Goal: Transaction & Acquisition: Purchase product/service

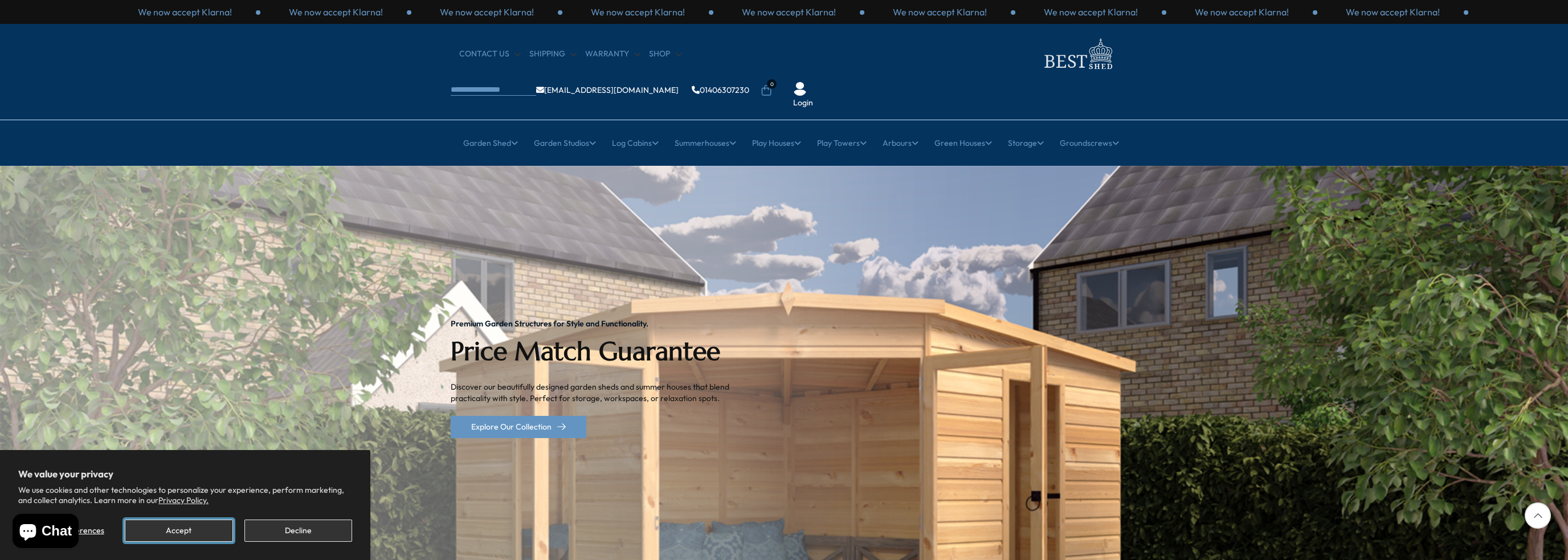
click at [165, 527] on button "Accept" at bounding box center [178, 531] width 107 height 22
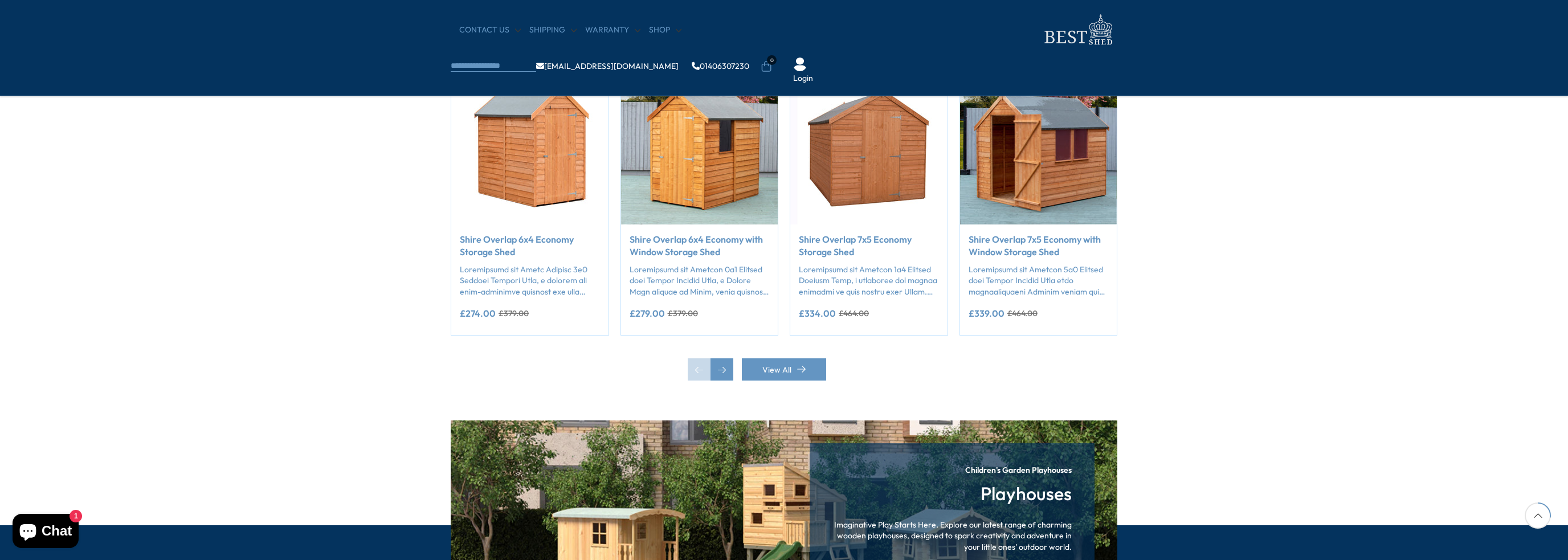
scroll to position [969, 0]
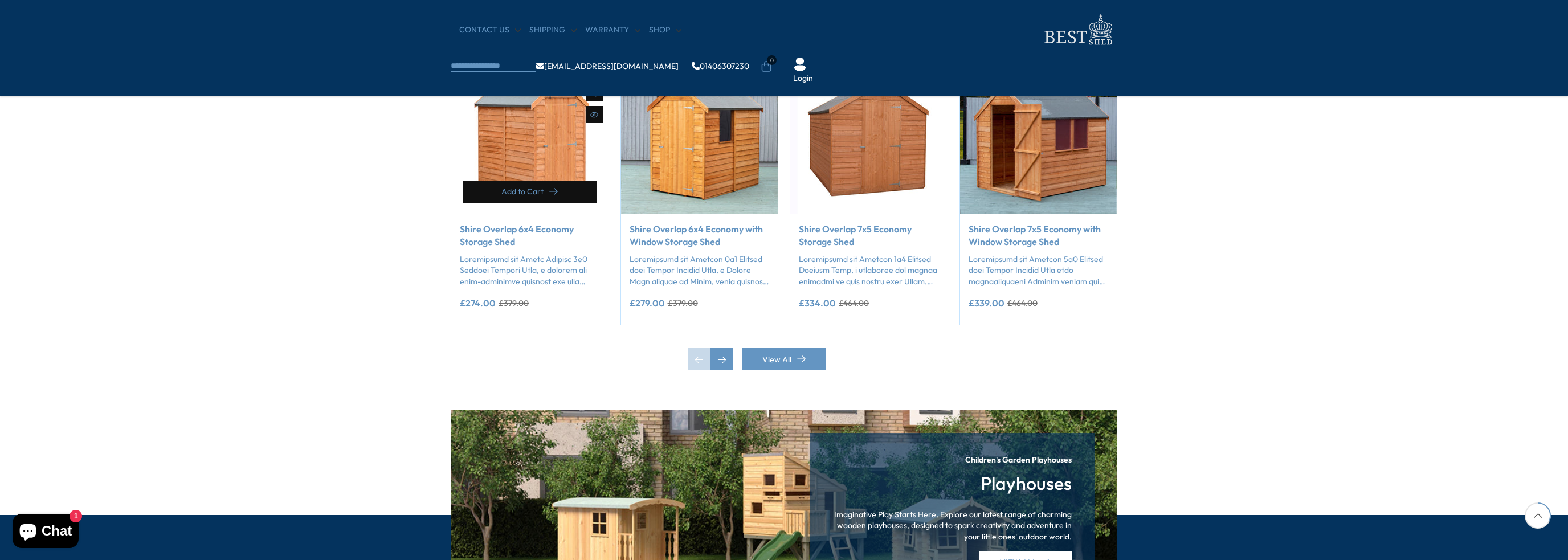
click at [540, 189] on span "Add to Cart" at bounding box center [522, 191] width 42 height 8
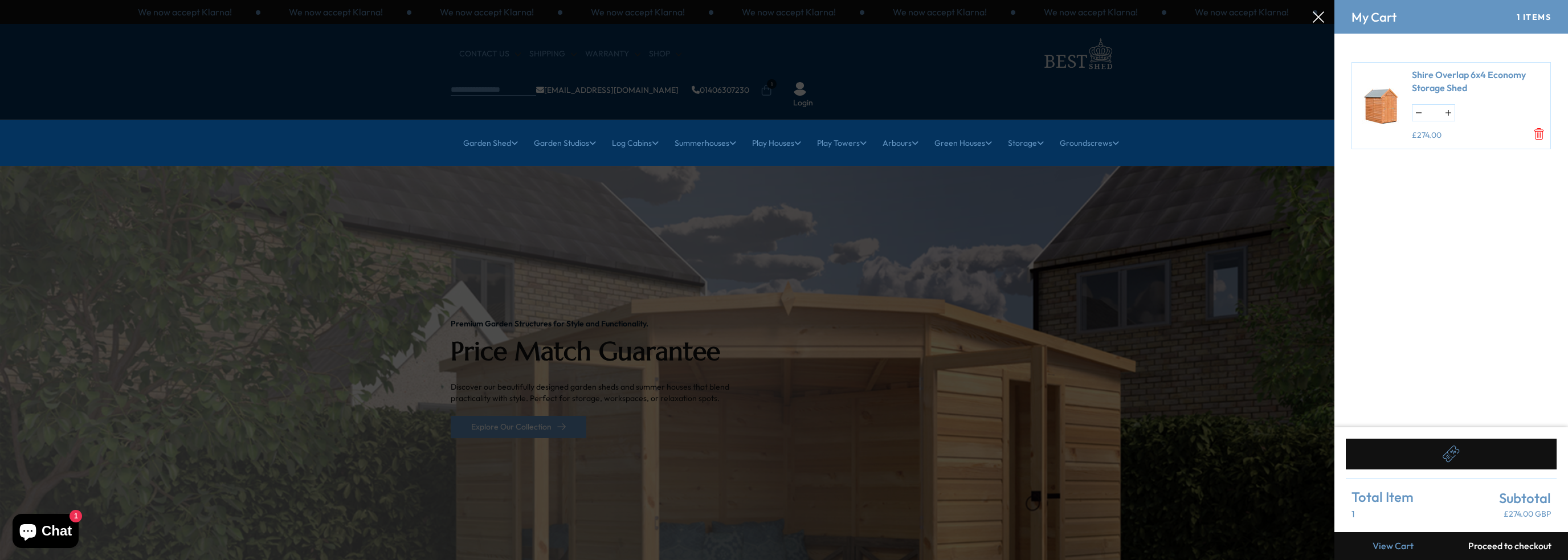
click at [987, 0] on div at bounding box center [784, 0] width 1568 height 0
click at [1315, 12] on icon at bounding box center [1319, 17] width 11 height 11
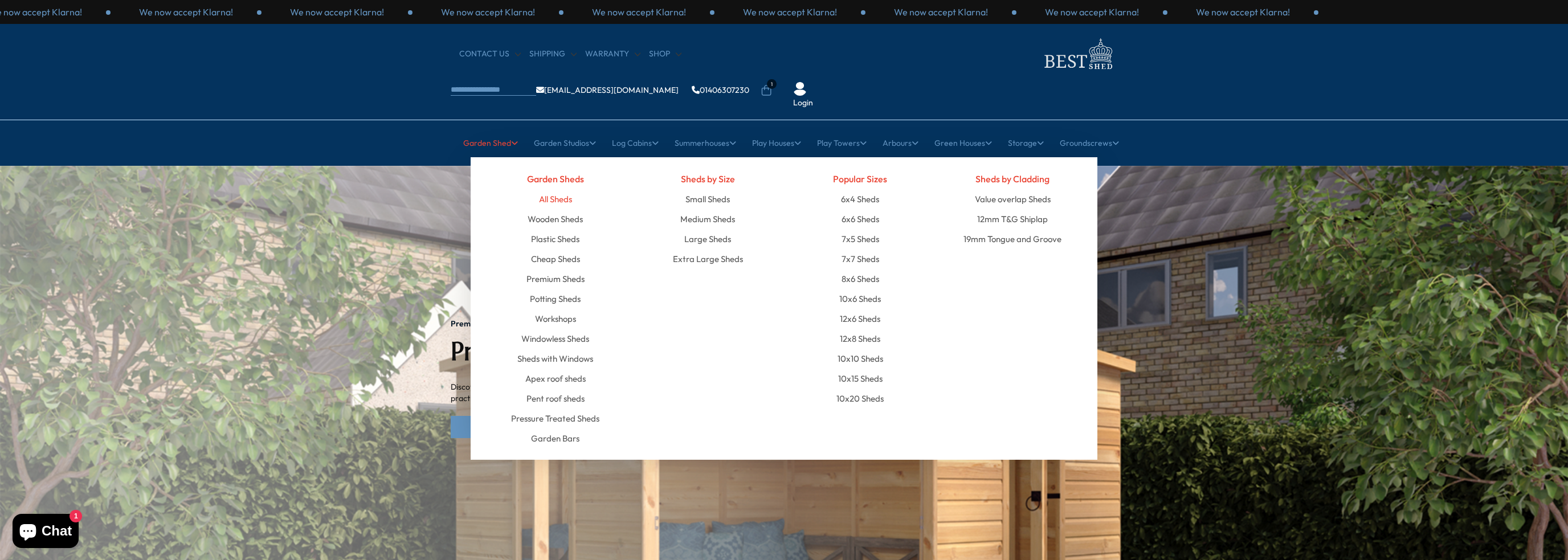
click at [558, 189] on link "All Sheds" at bounding box center [555, 199] width 33 height 20
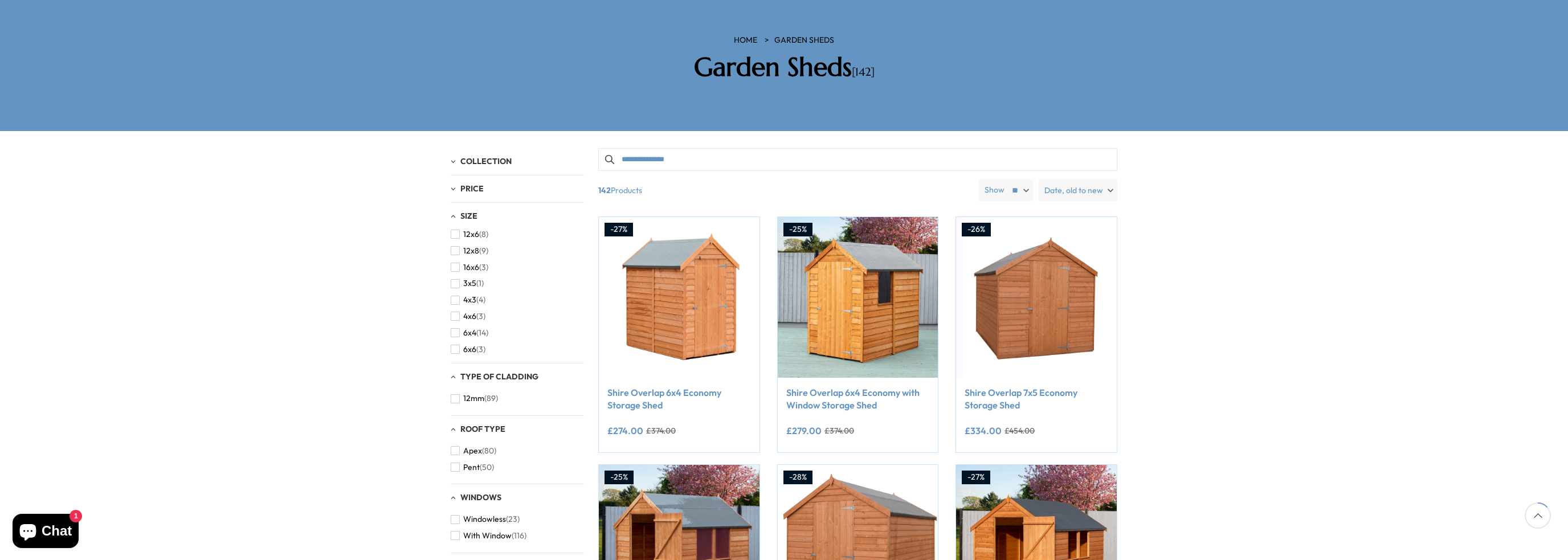
scroll to position [114, 0]
click at [455, 283] on span "button" at bounding box center [455, 287] width 9 height 9
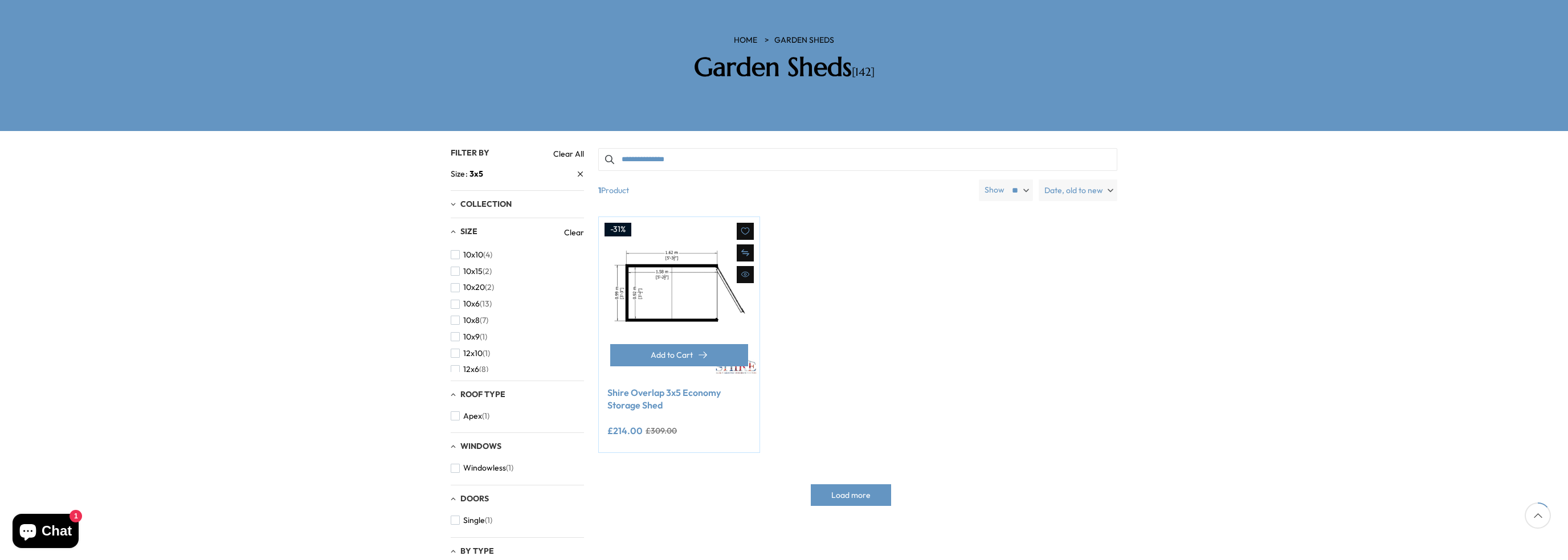
click at [676, 254] on img at bounding box center [679, 298] width 161 height 161
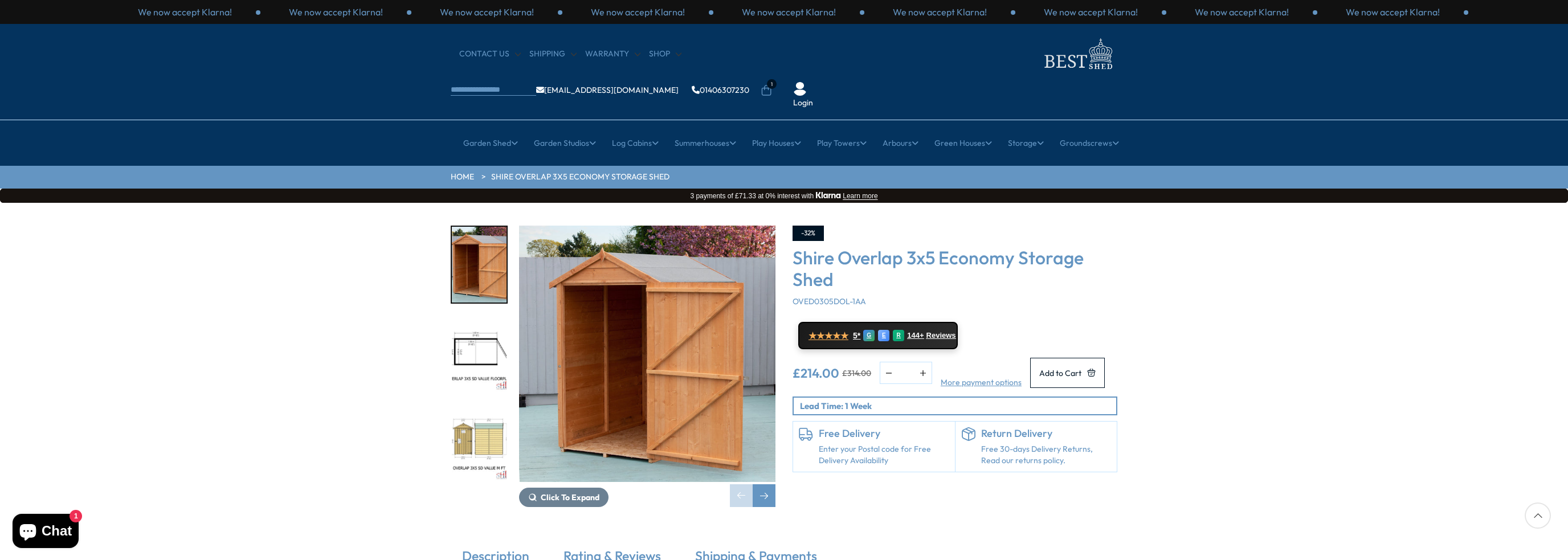
click at [664, 329] on img "1 / 10" at bounding box center [647, 354] width 257 height 257
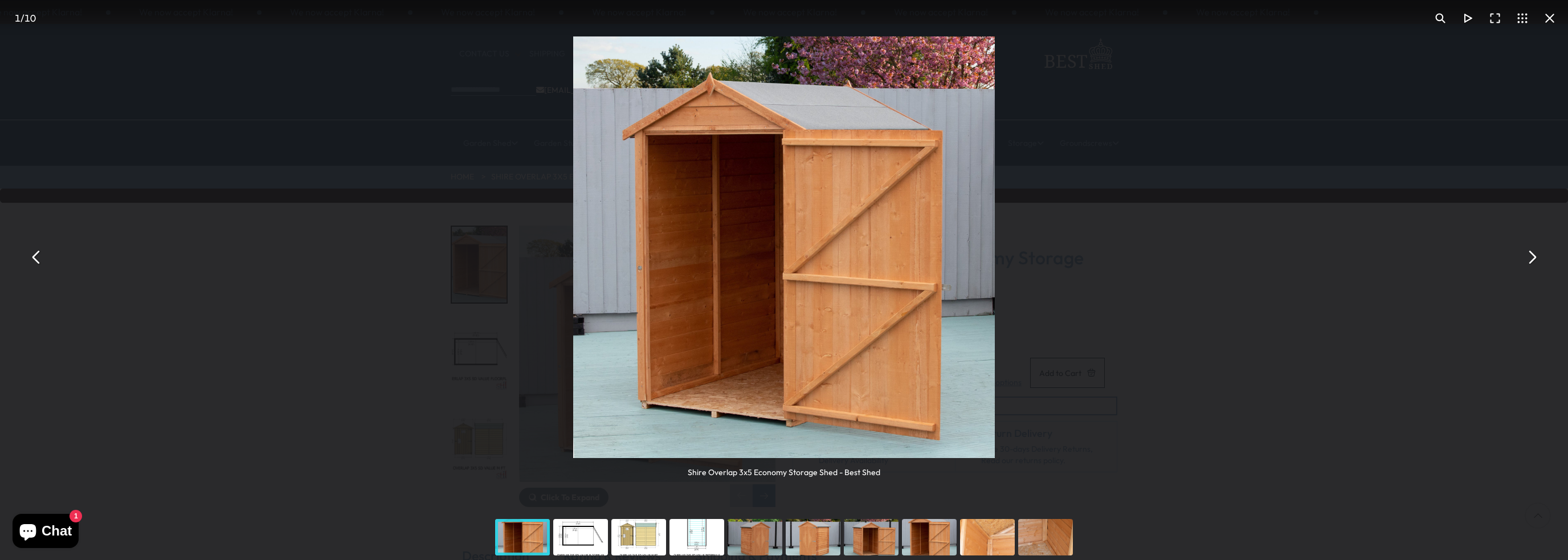
click at [592, 533] on div "You can close this modal content with the ESC key" at bounding box center [581, 537] width 58 height 46
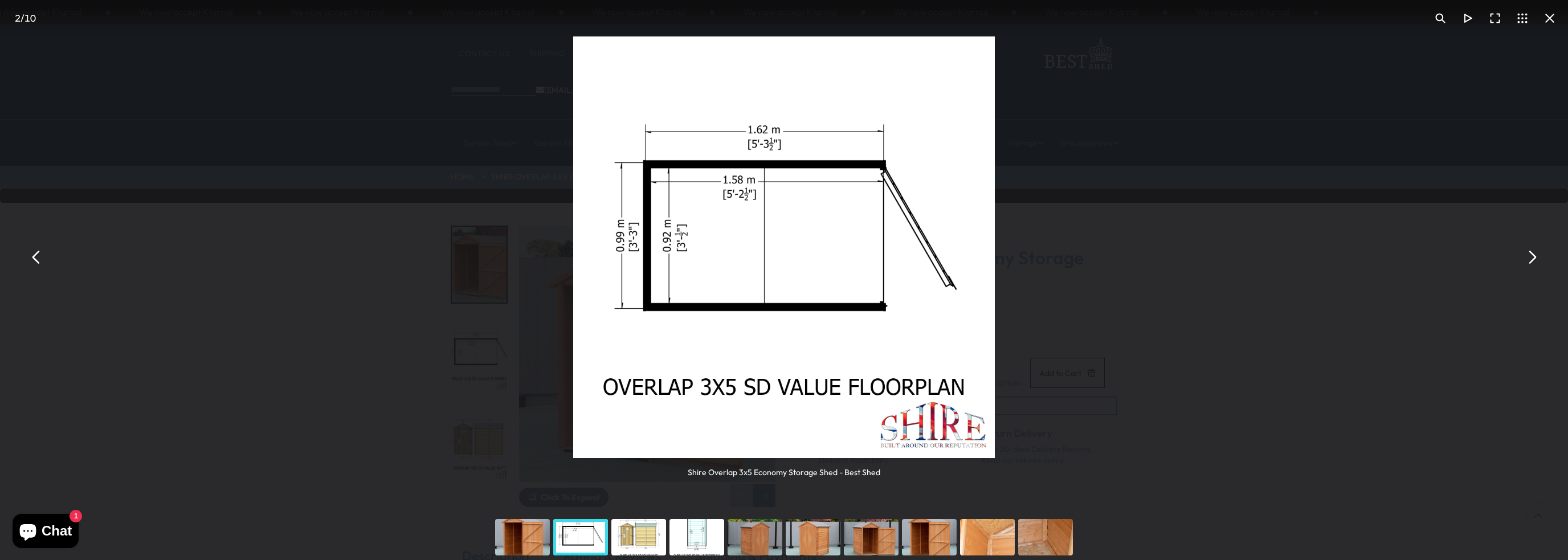
click at [633, 534] on div "You can close this modal content with the ESC key" at bounding box center [638, 537] width 58 height 46
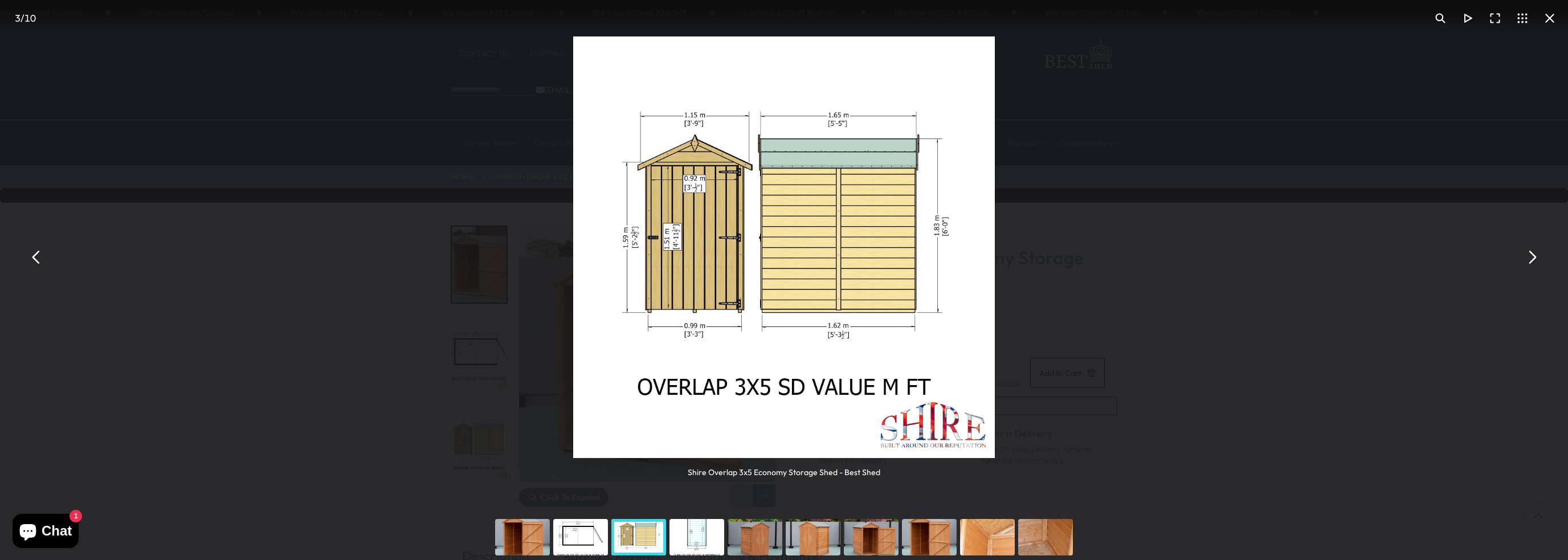
click at [691, 537] on div "You can close this modal content with the ESC key" at bounding box center [697, 537] width 58 height 46
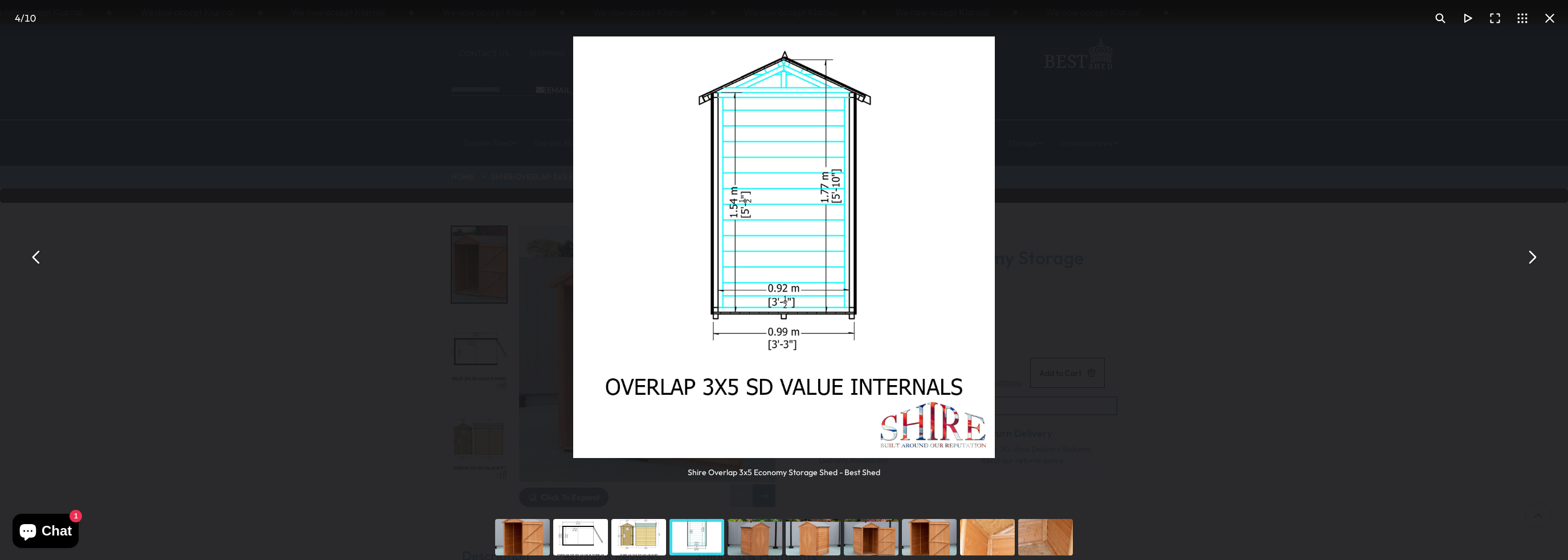
click at [753, 539] on div "You can close this modal content with the ESC key" at bounding box center [755, 537] width 58 height 46
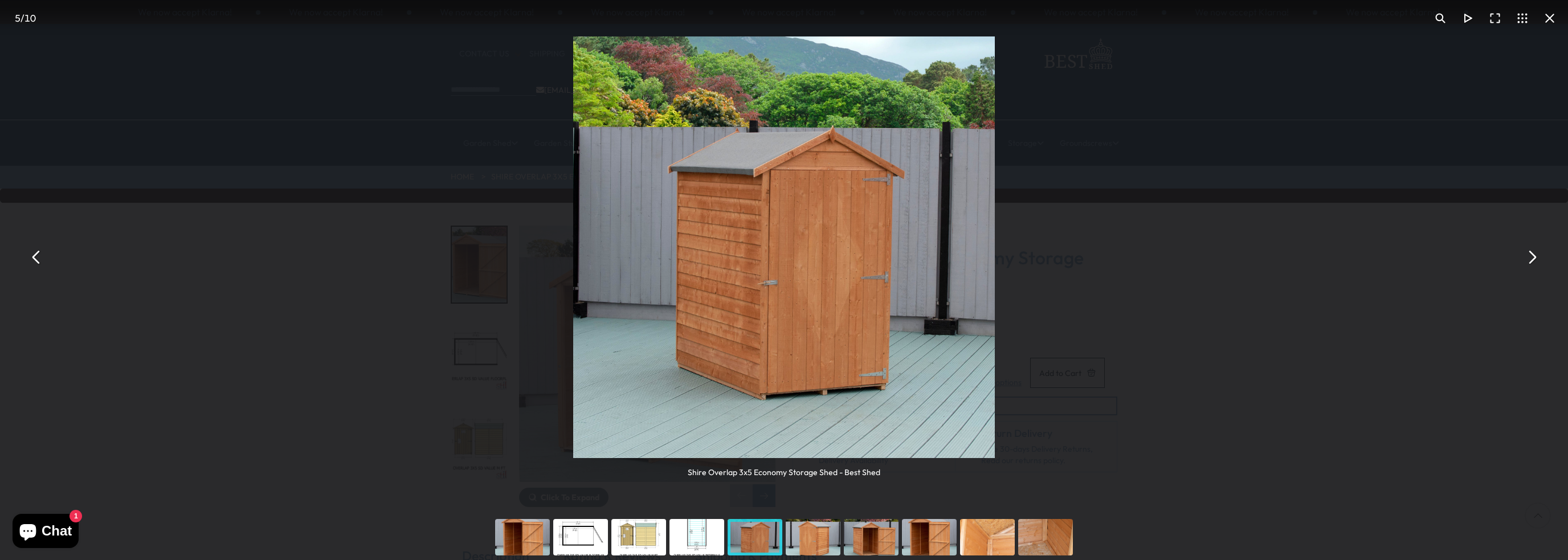
click at [814, 544] on div "You can close this modal content with the ESC key" at bounding box center [813, 537] width 58 height 46
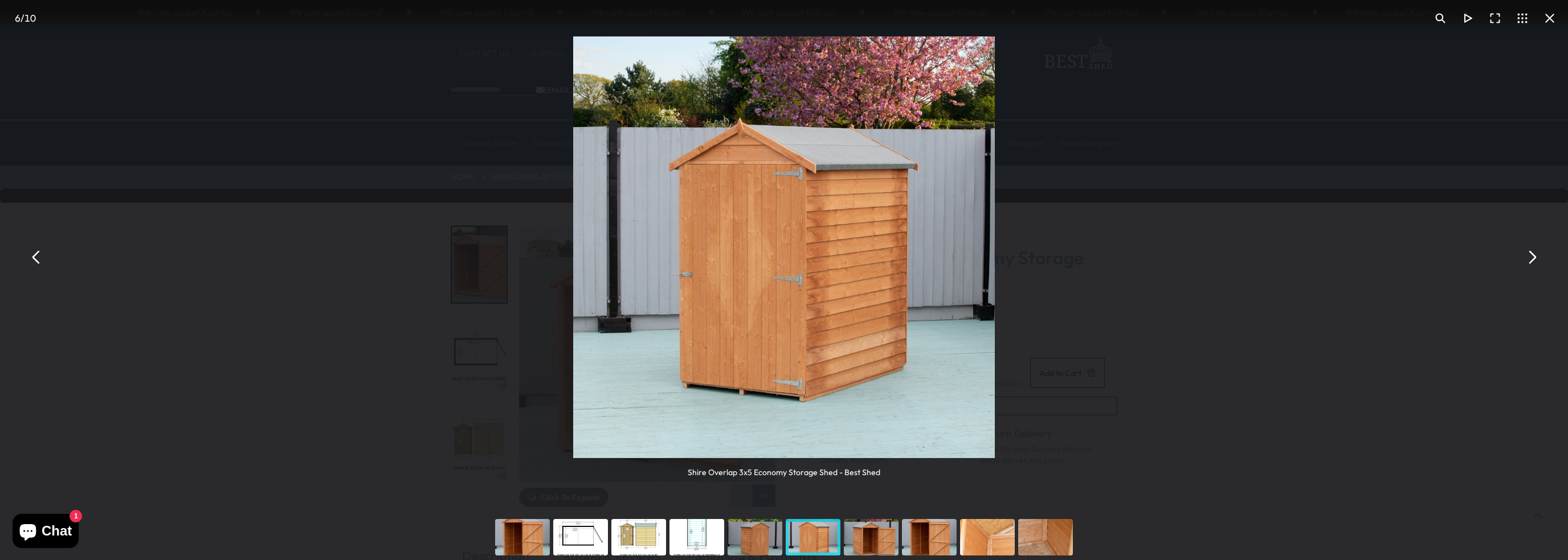
click at [859, 539] on div "You can close this modal content with the ESC key" at bounding box center [871, 537] width 58 height 46
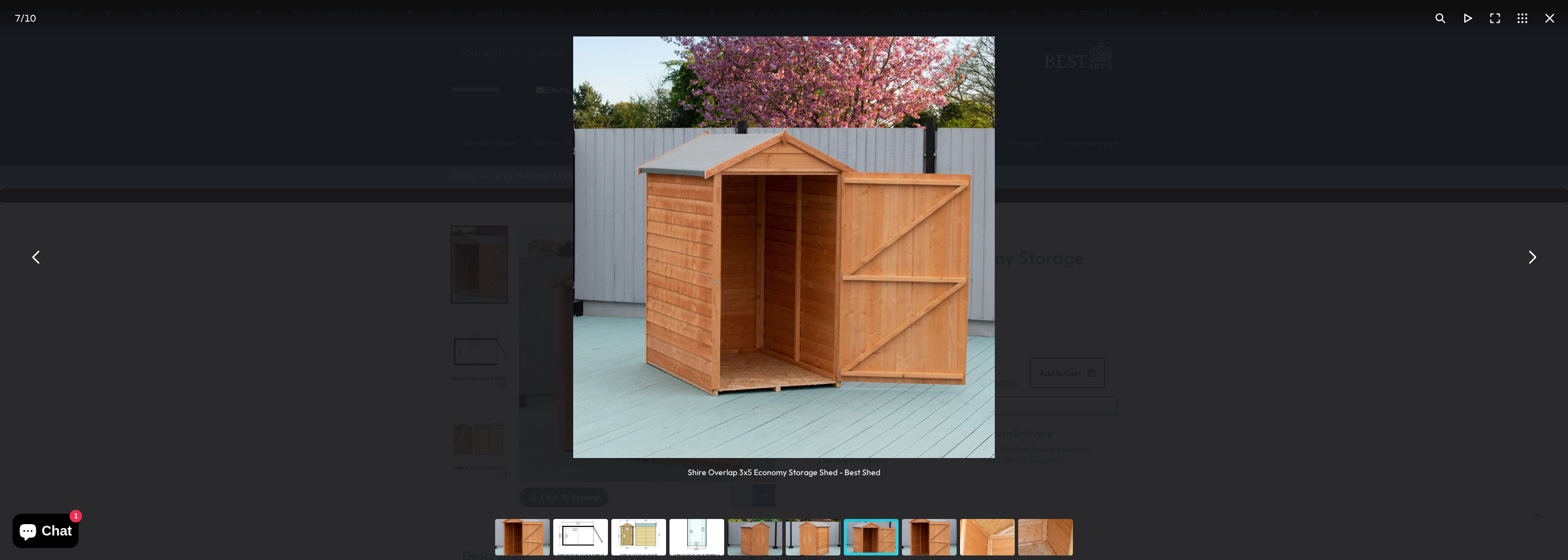
click at [921, 539] on div "You can close this modal content with the ESC key" at bounding box center [930, 537] width 58 height 46
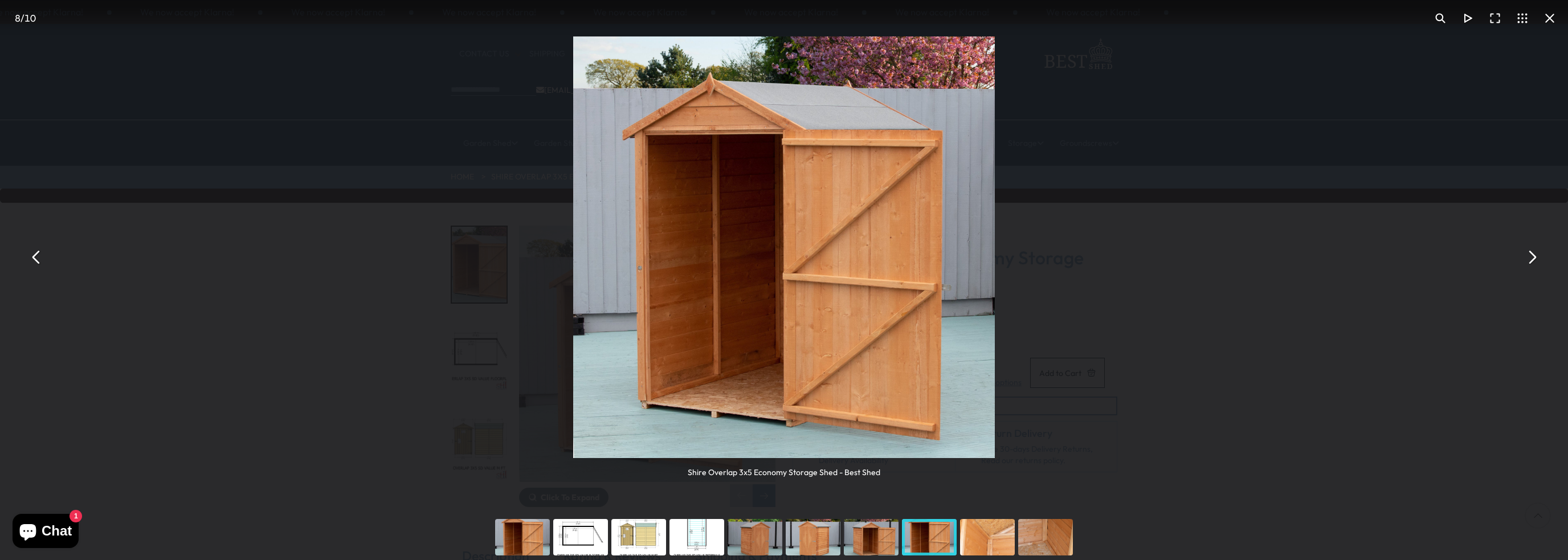
click at [979, 539] on div "You can close this modal content with the ESC key" at bounding box center [987, 537] width 58 height 46
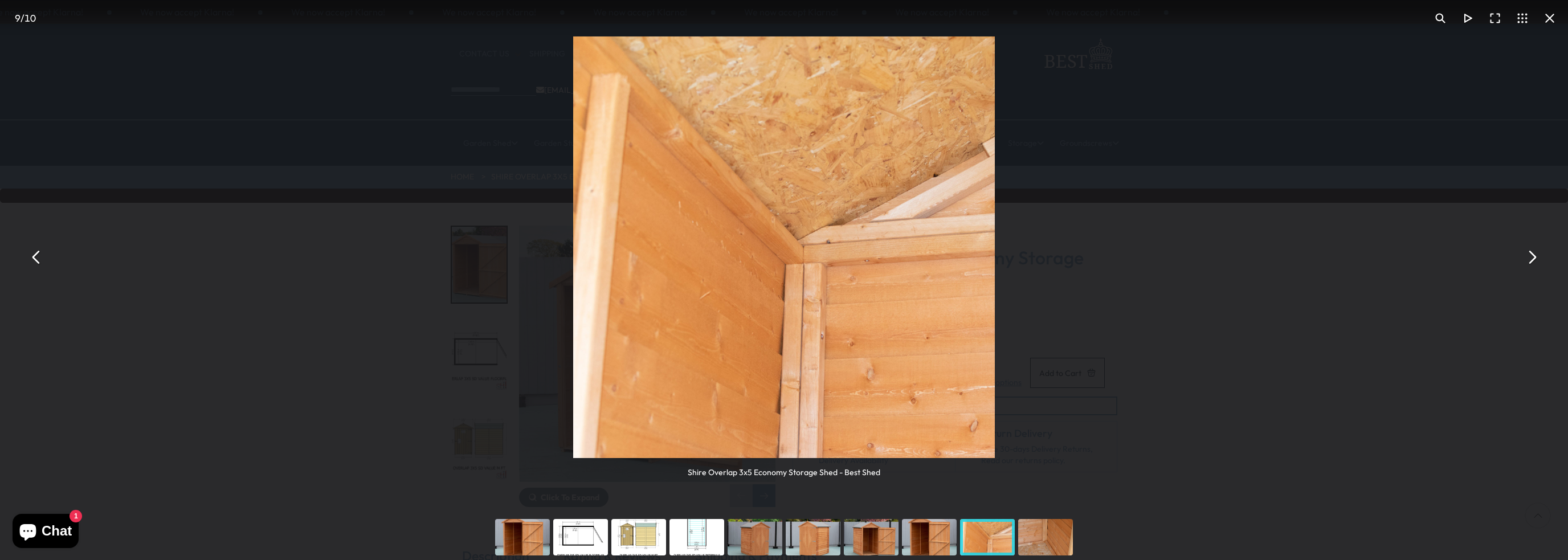
click at [1035, 539] on div "You can close this modal content with the ESC key" at bounding box center [1045, 537] width 58 height 46
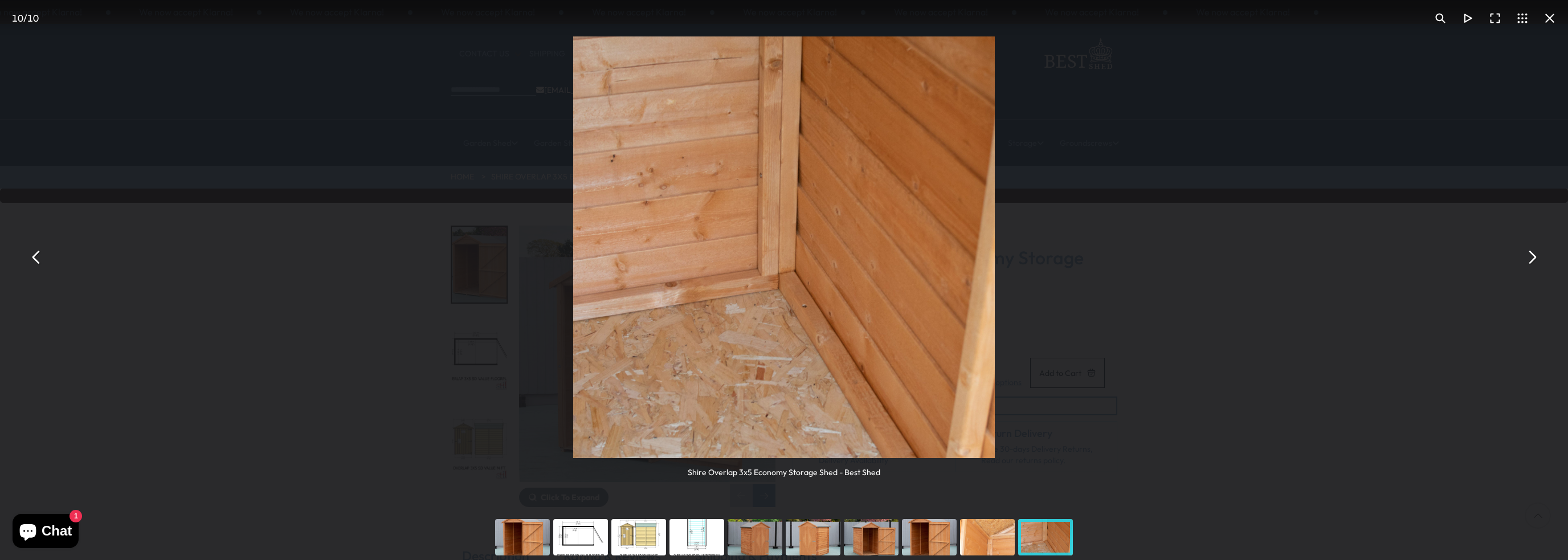
click at [1551, 19] on button "You can close this modal content with the ESC key" at bounding box center [1549, 18] width 27 height 27
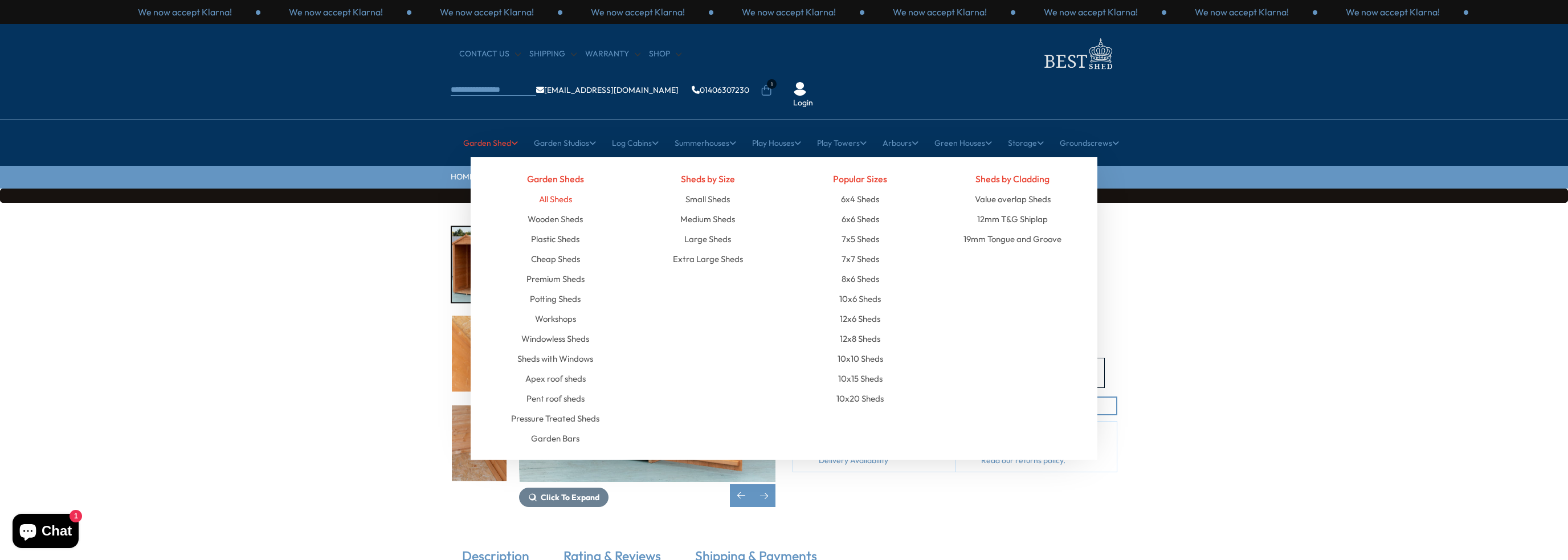
click at [550, 189] on link "All Sheds" at bounding box center [555, 199] width 33 height 20
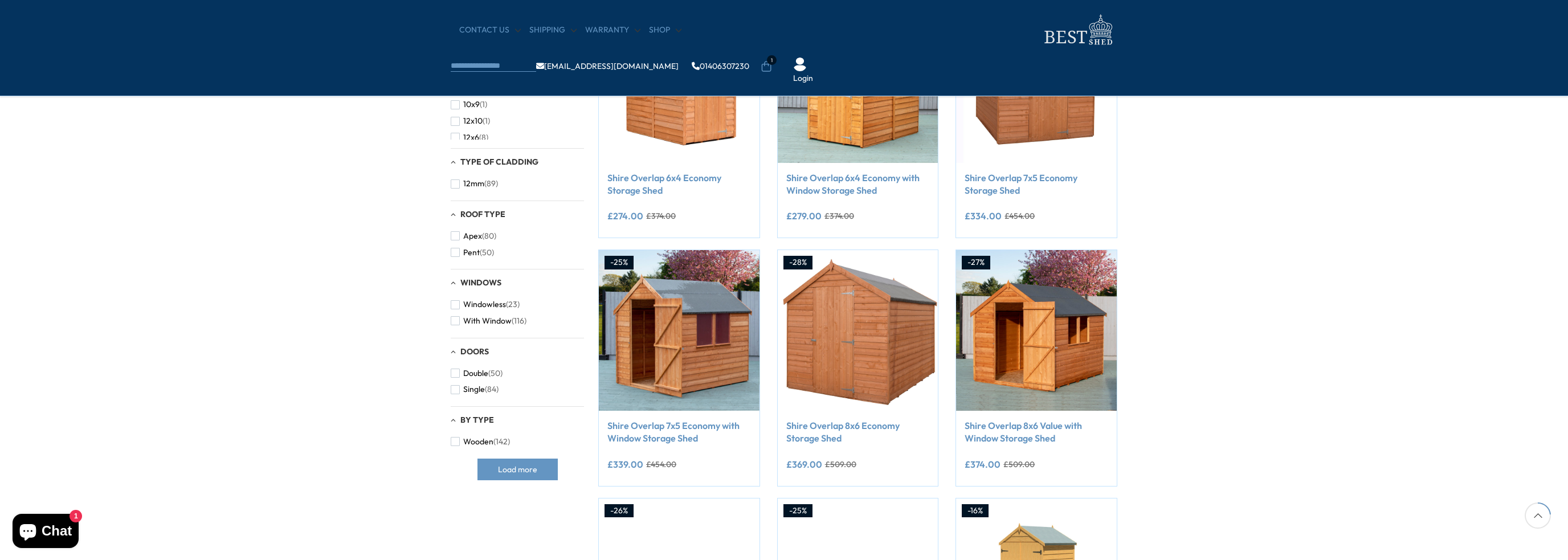
scroll to position [285, 0]
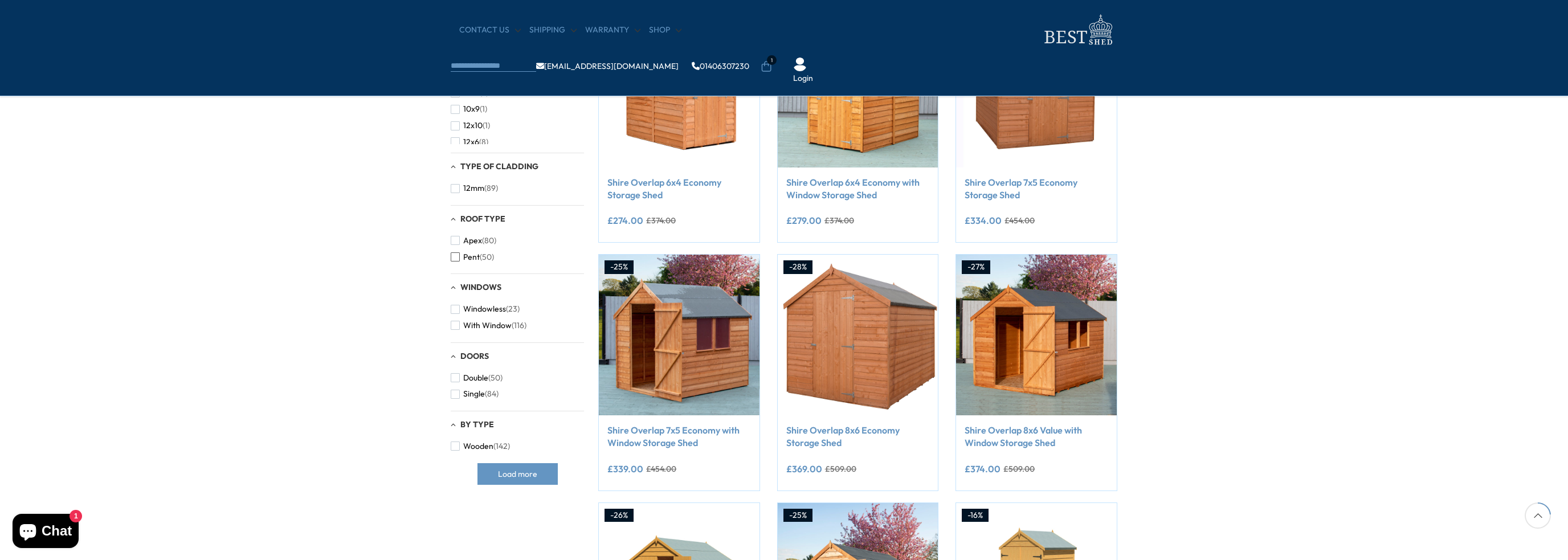
click at [457, 259] on span "button" at bounding box center [455, 257] width 9 height 9
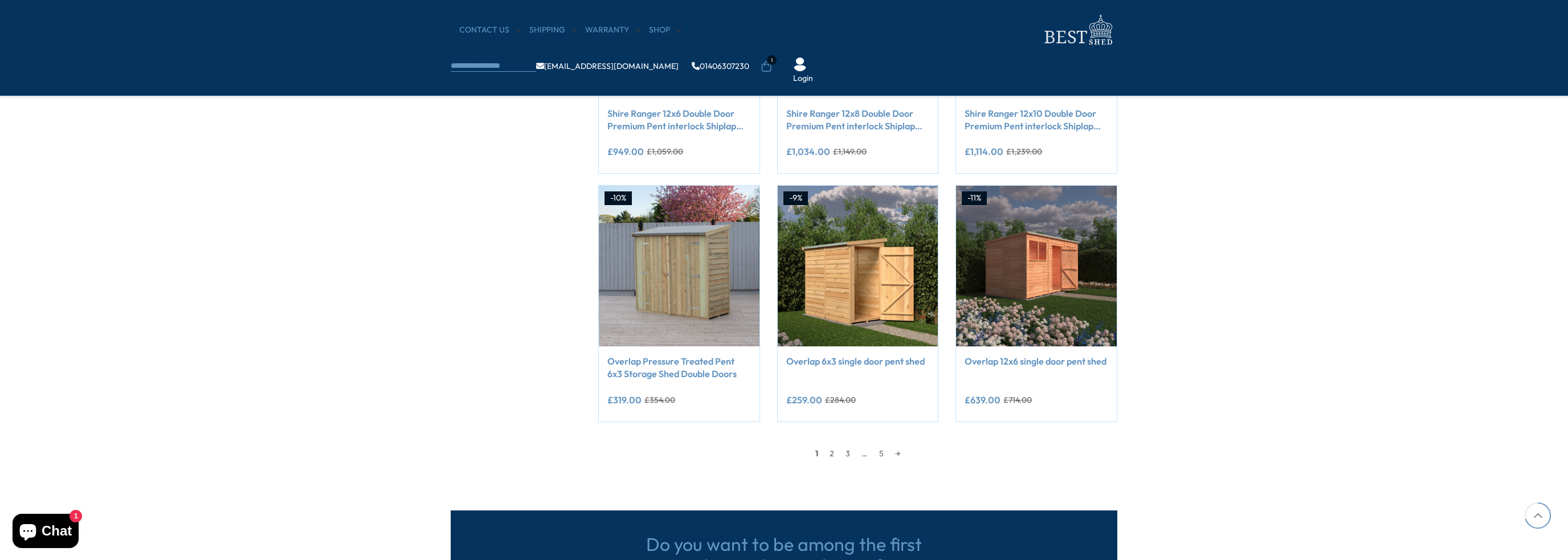
scroll to position [855, 0]
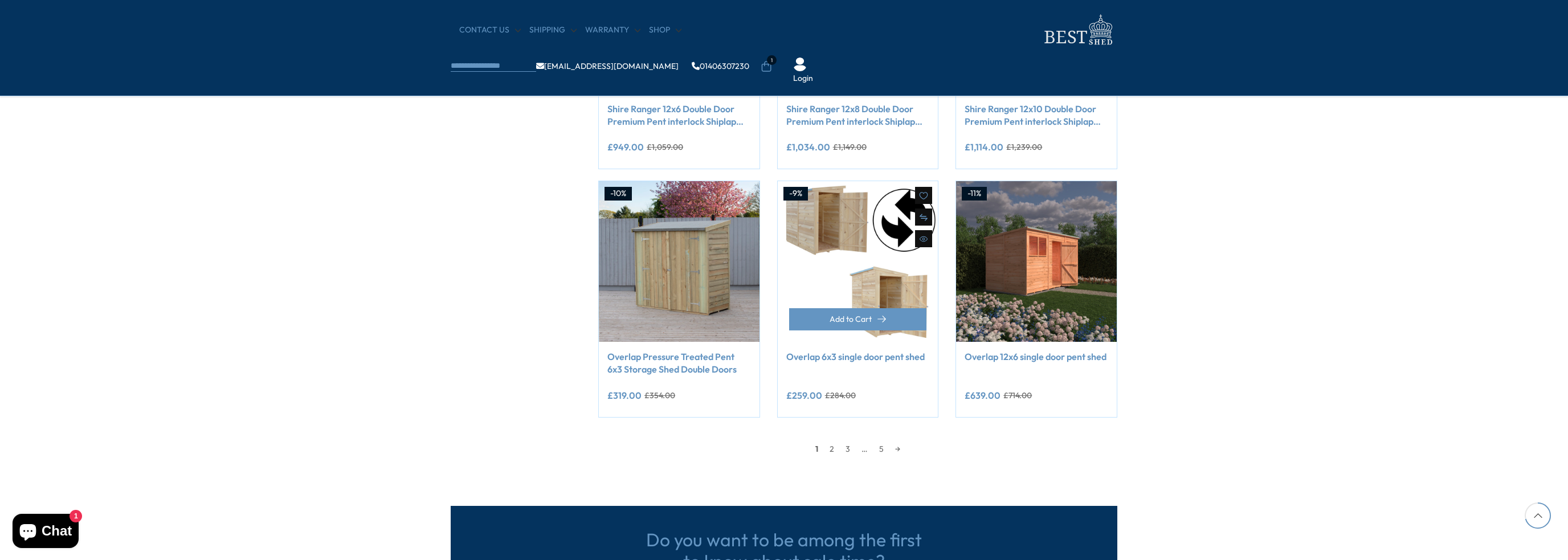
click at [846, 266] on img at bounding box center [858, 261] width 161 height 161
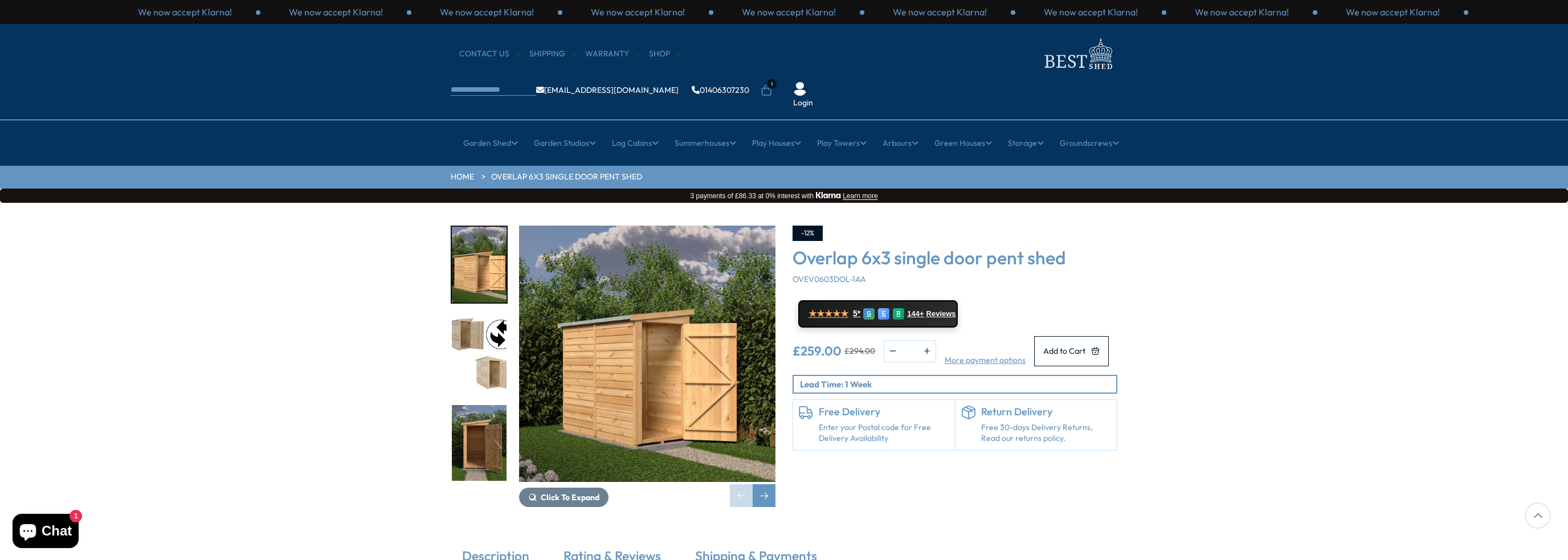
click at [604, 334] on img "1 / 12" at bounding box center [647, 354] width 257 height 257
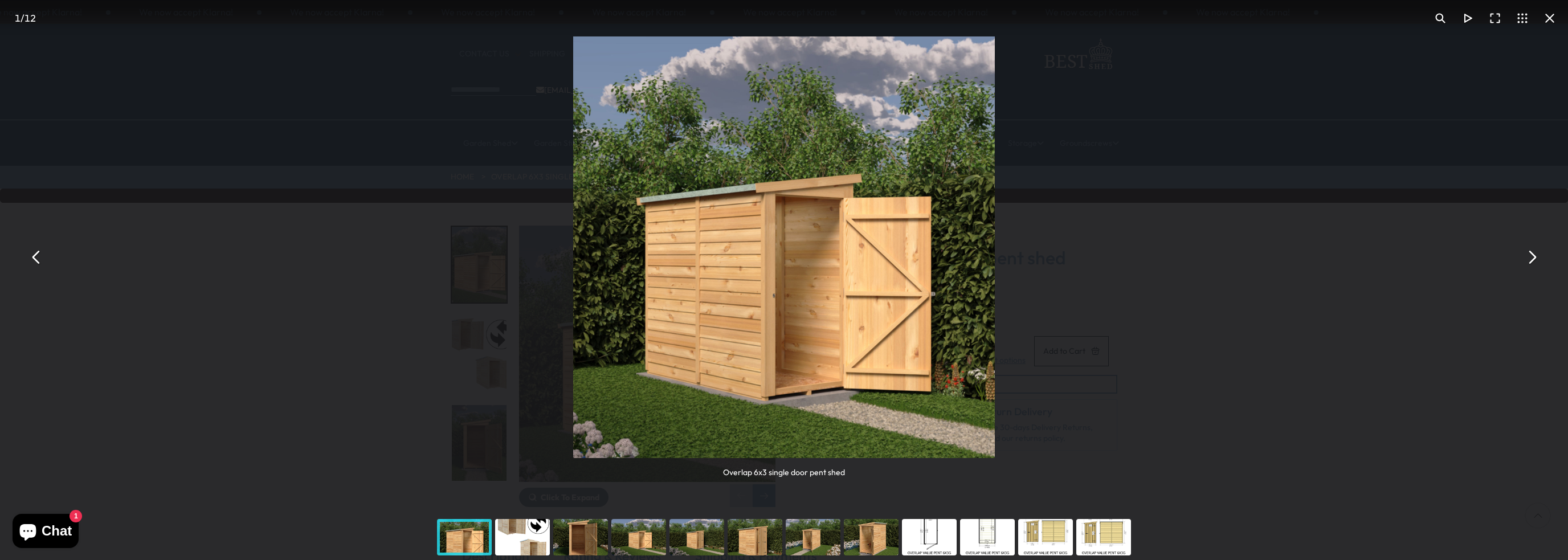
click at [991, 537] on div "You can close this modal content with the ESC key" at bounding box center [987, 537] width 58 height 46
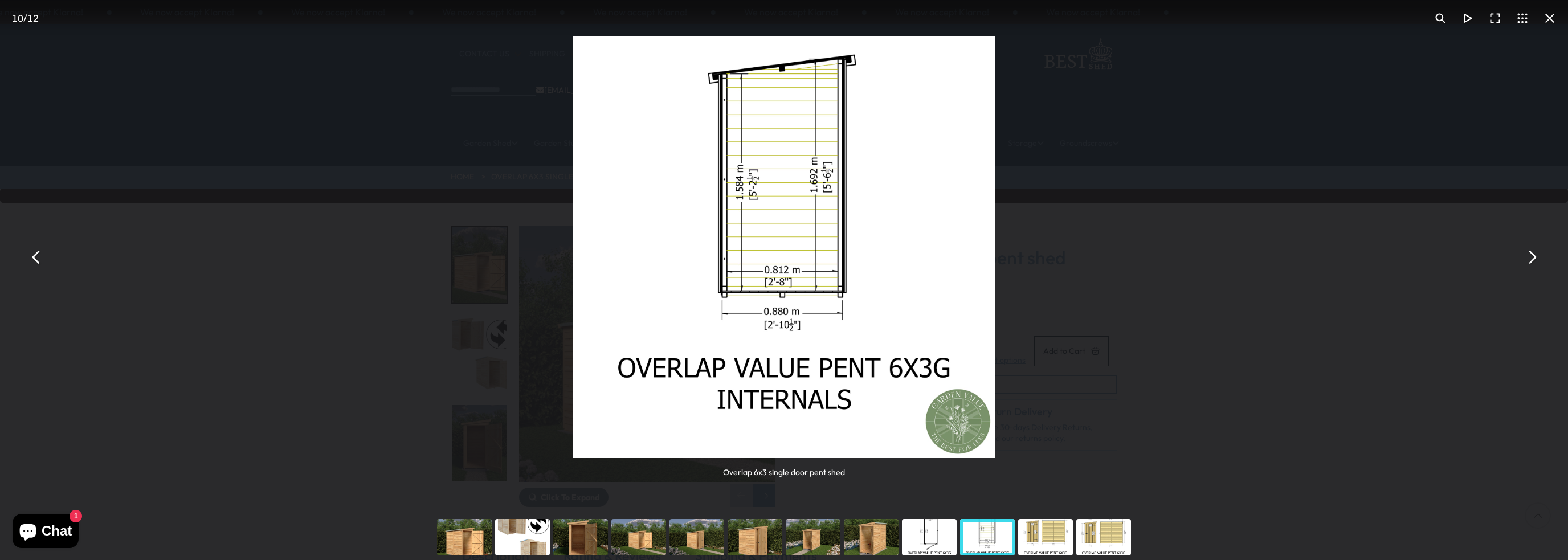
click at [923, 535] on div "You can close this modal content with the ESC key" at bounding box center [930, 537] width 58 height 46
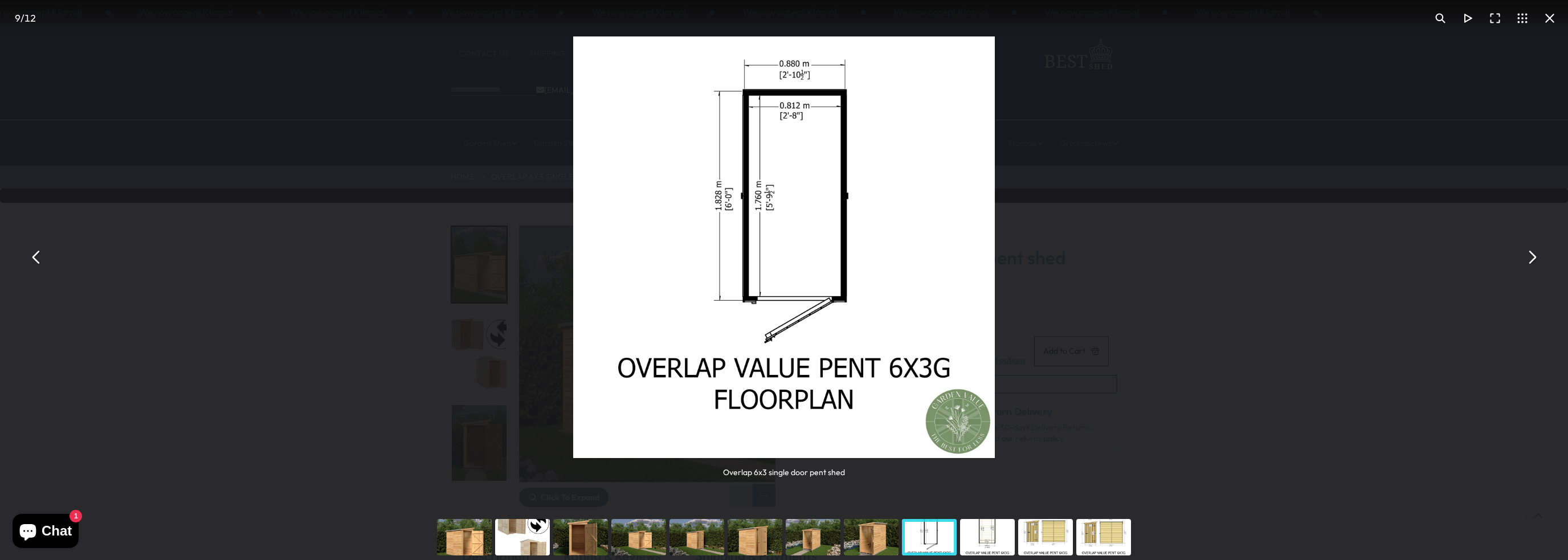
click at [1311, 459] on div "Overlap 6x3 single door pent shed" at bounding box center [784, 257] width 1568 height 514
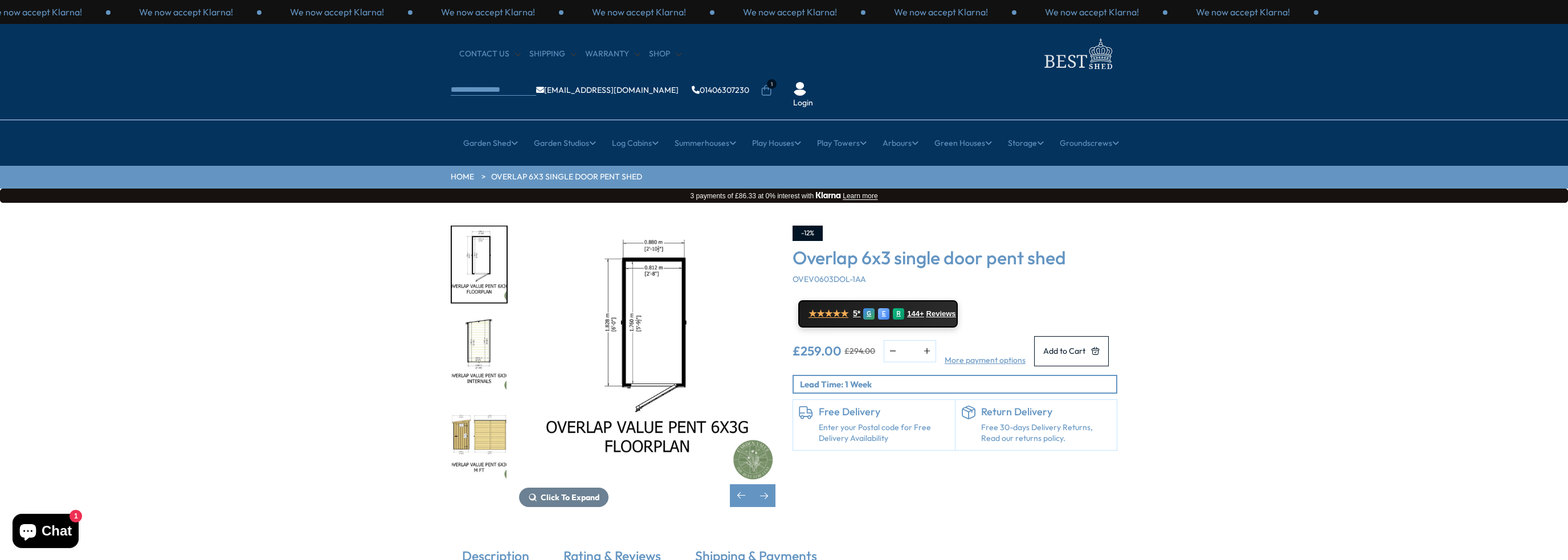
click at [469, 405] on img "11 / 12" at bounding box center [479, 442] width 55 height 76
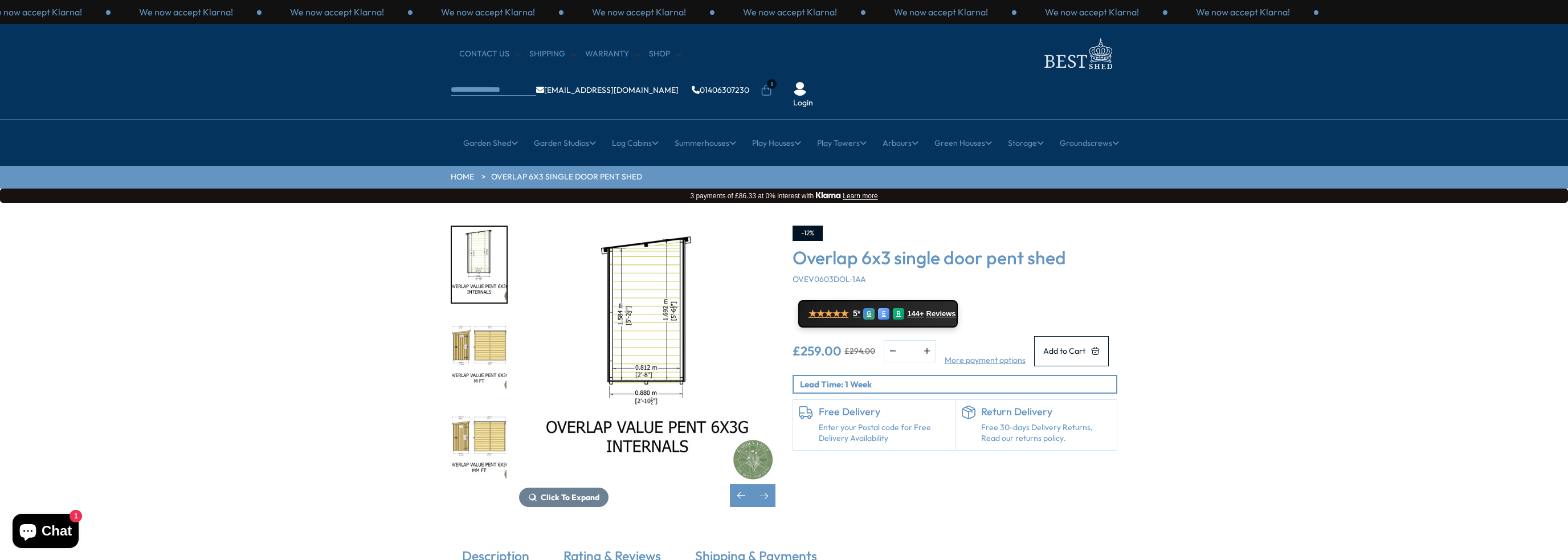
click at [473, 316] on img "11 / 12" at bounding box center [479, 354] width 55 height 76
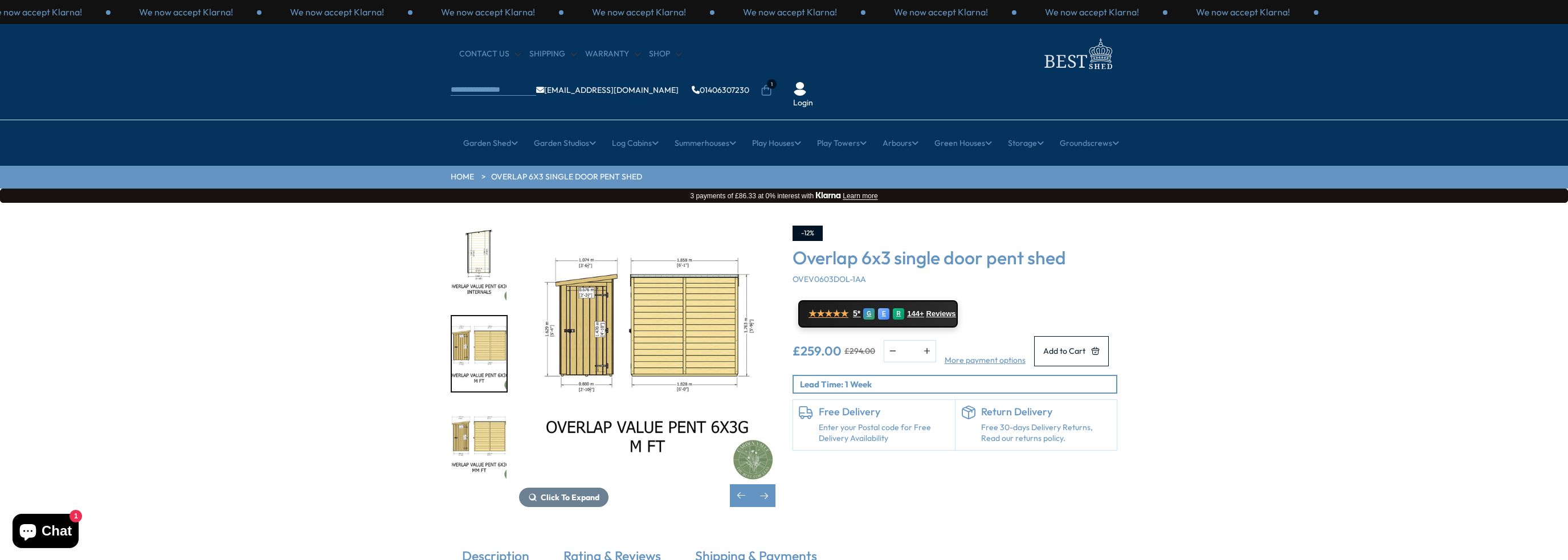
click at [469, 408] on img "12 / 12" at bounding box center [479, 442] width 55 height 76
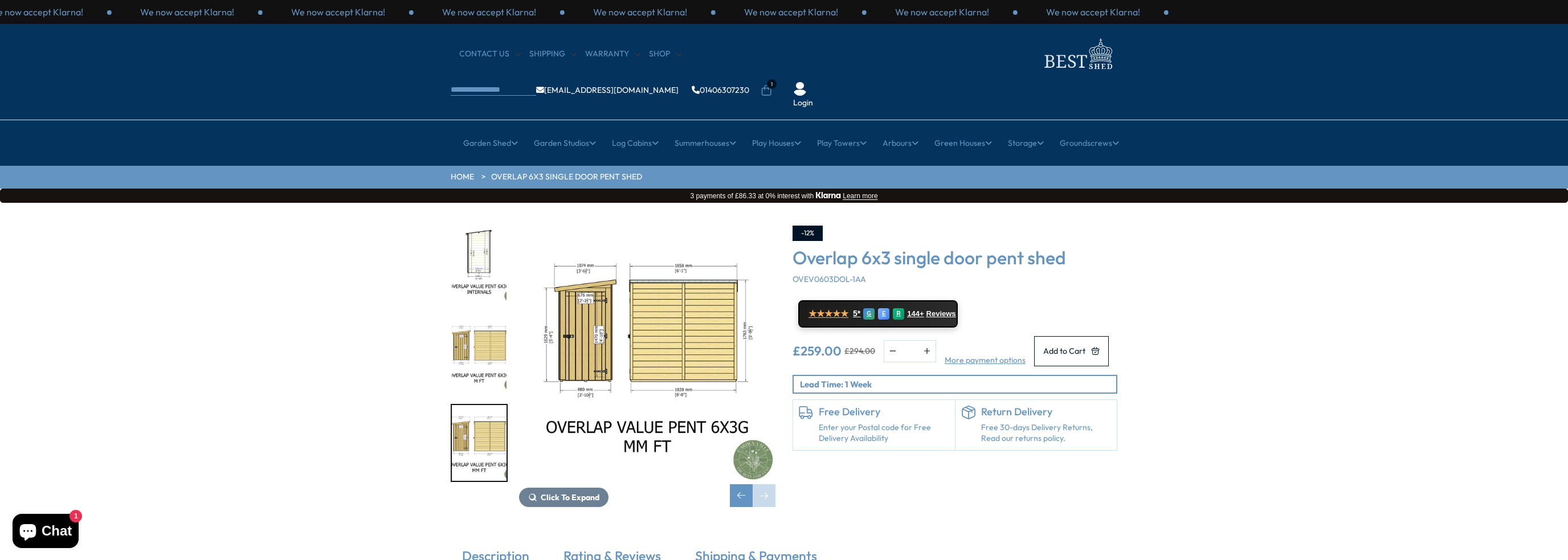
click at [493, 316] on img "11 / 12" at bounding box center [479, 354] width 55 height 76
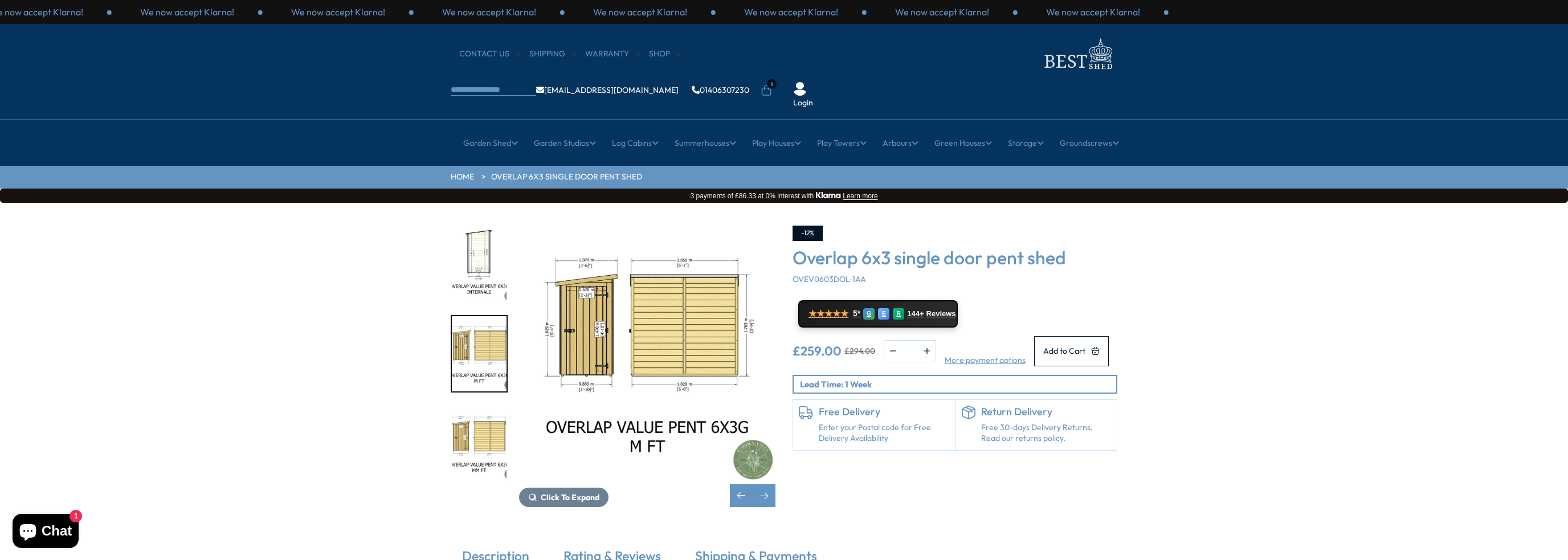
click at [483, 405] on img "12 / 12" at bounding box center [479, 442] width 55 height 76
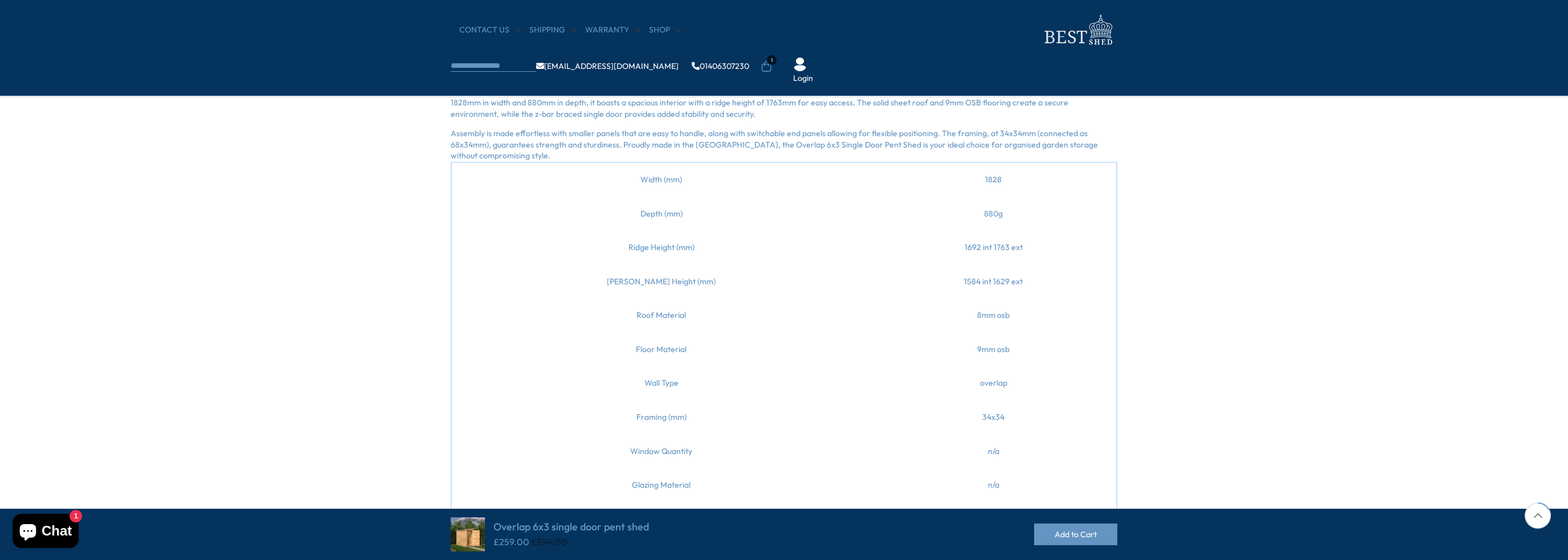
scroll to position [512, 0]
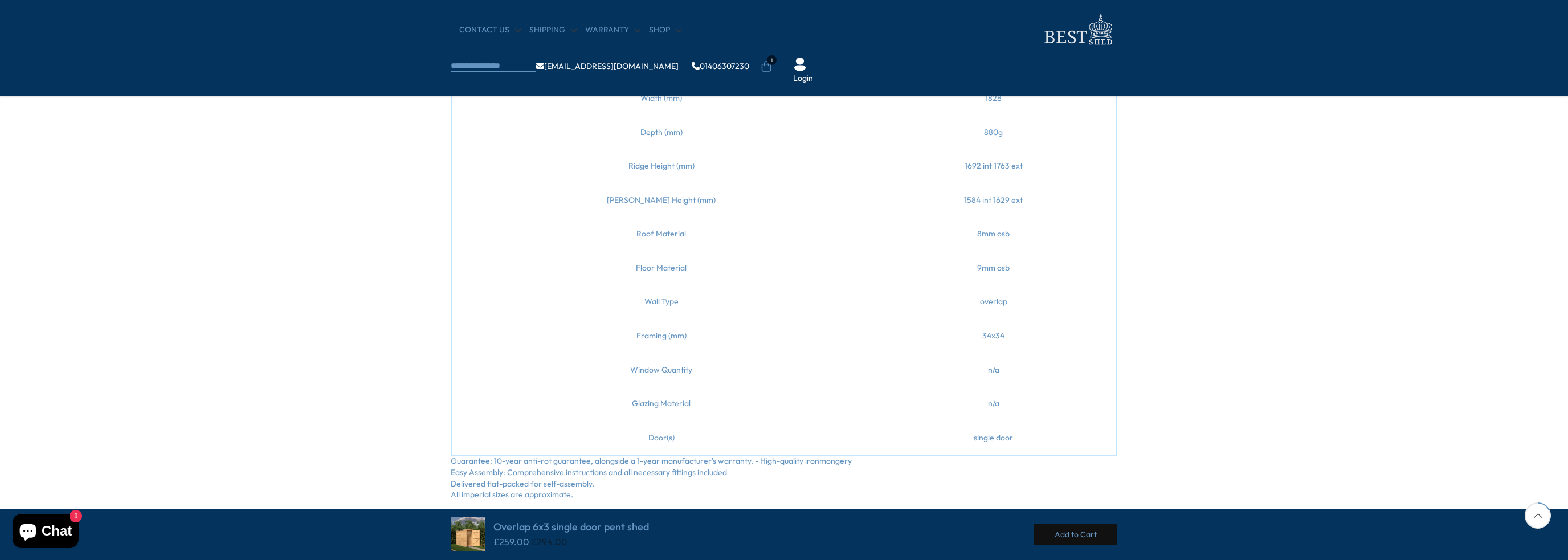
click at [1090, 533] on button "Add to Cart" at bounding box center [1075, 534] width 83 height 21
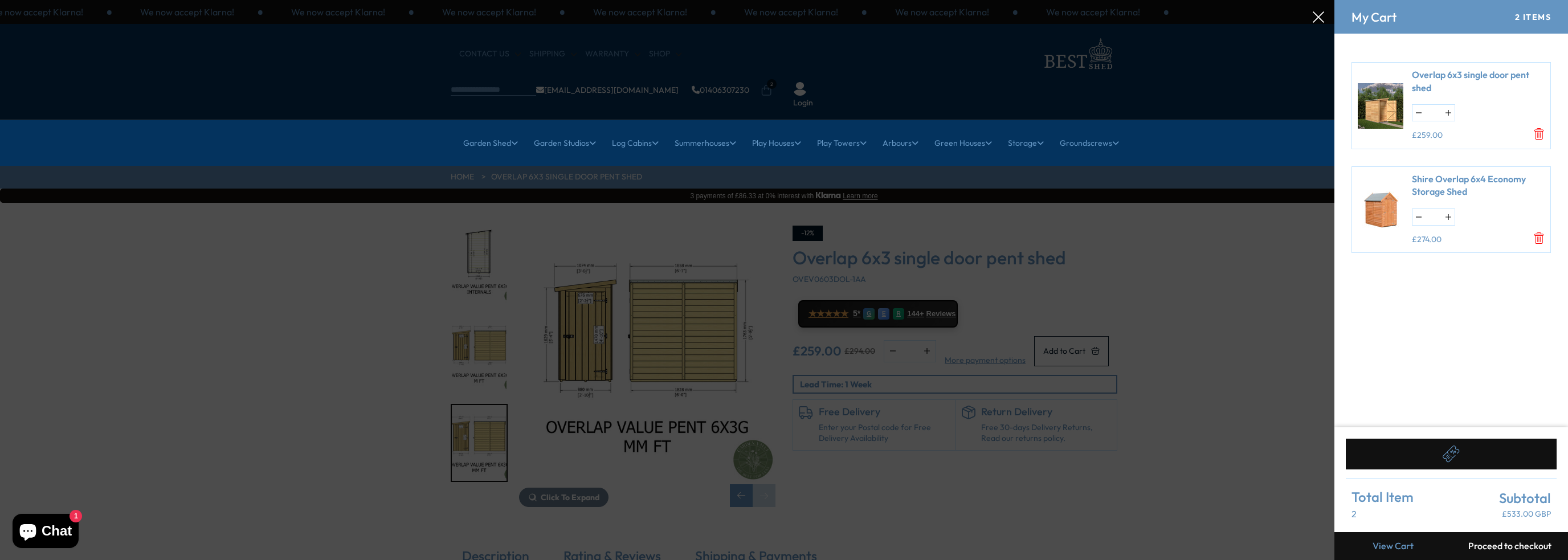
click at [1416, 217] on button "button" at bounding box center [1419, 217] width 12 height 16
click at [1543, 239] on icon "Remove Shire Overlap 6x4 Economy Storage Shed" at bounding box center [1539, 238] width 9 height 11
click at [1093, 0] on div at bounding box center [784, 0] width 1568 height 0
click at [1263, 0] on div at bounding box center [784, 0] width 1568 height 0
click at [1521, 545] on button "Proceed to checkout" at bounding box center [1509, 546] width 117 height 28
